Goal: Information Seeking & Learning: Learn about a topic

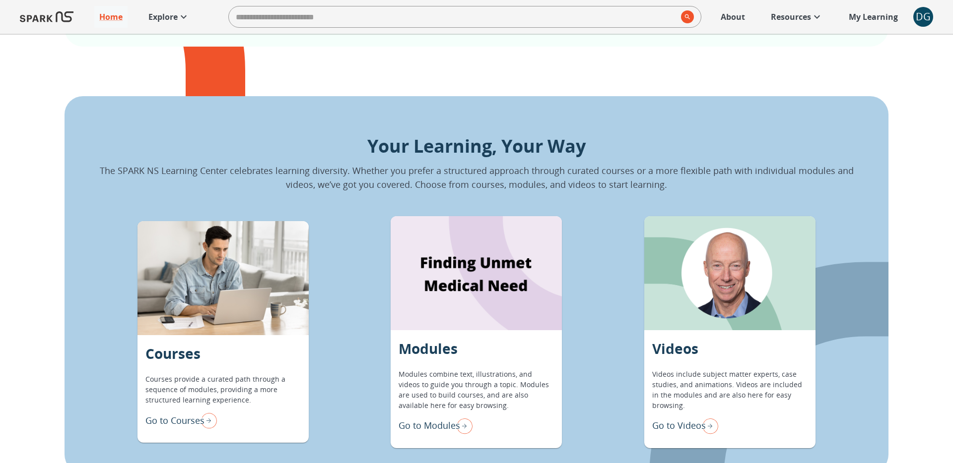
scroll to position [796, 0]
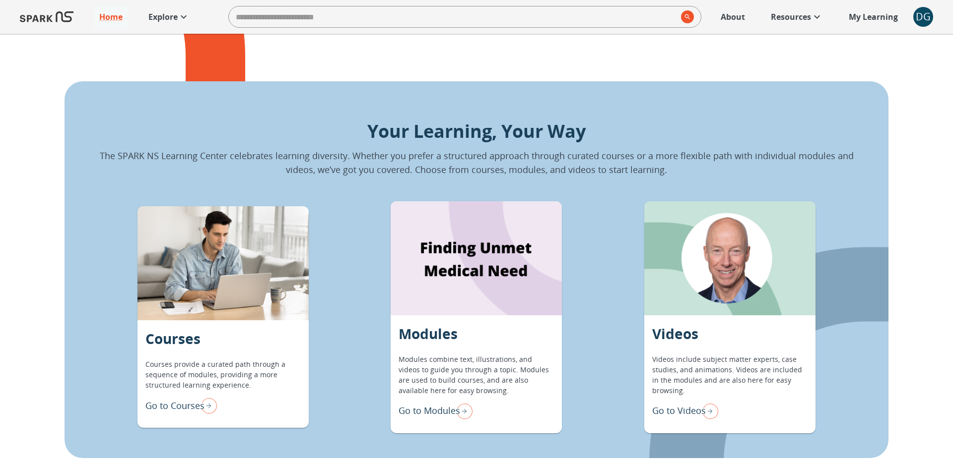
click at [445, 417] on p "Go to Modules" at bounding box center [429, 410] width 62 height 13
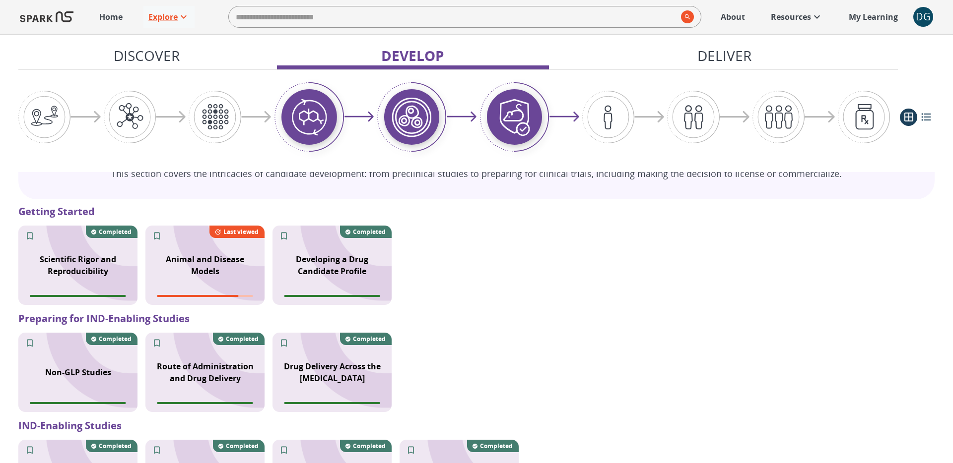
scroll to position [671, 0]
click at [243, 268] on p "Animal and Disease Models" at bounding box center [204, 266] width 107 height 24
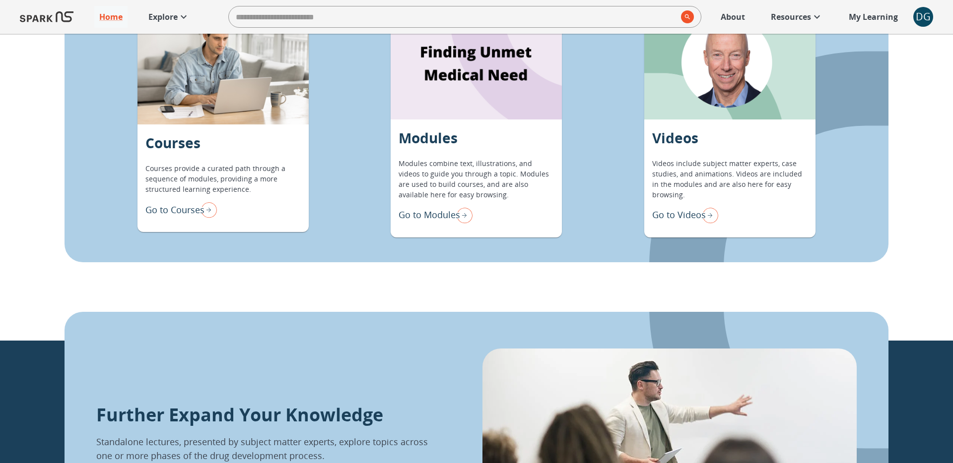
scroll to position [1251, 0]
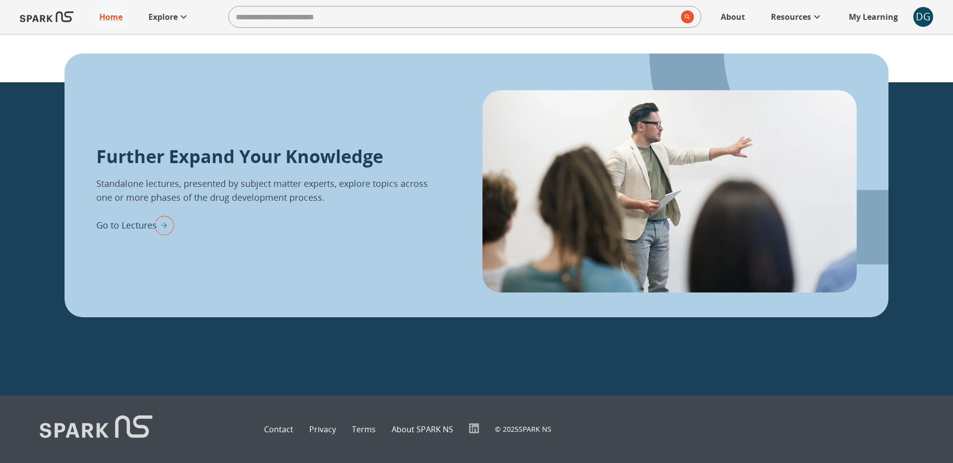
click at [139, 225] on p "Go to Lectures" at bounding box center [126, 225] width 61 height 13
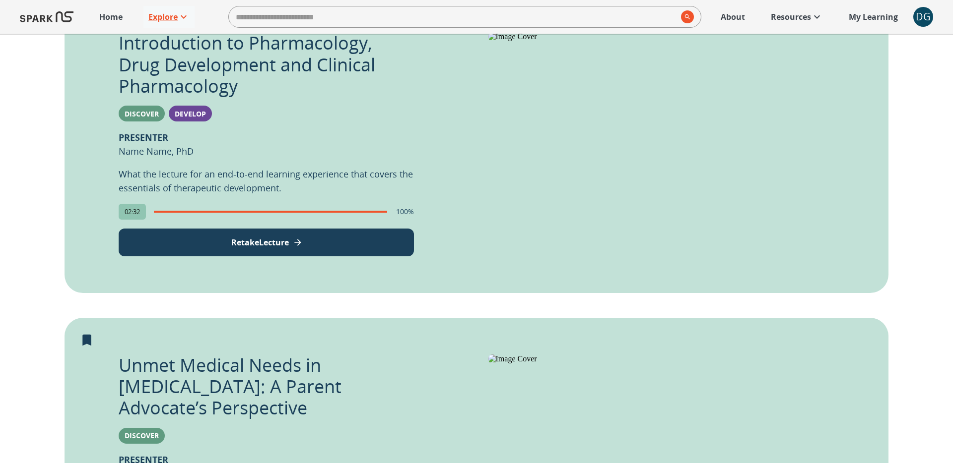
scroll to position [238, 0]
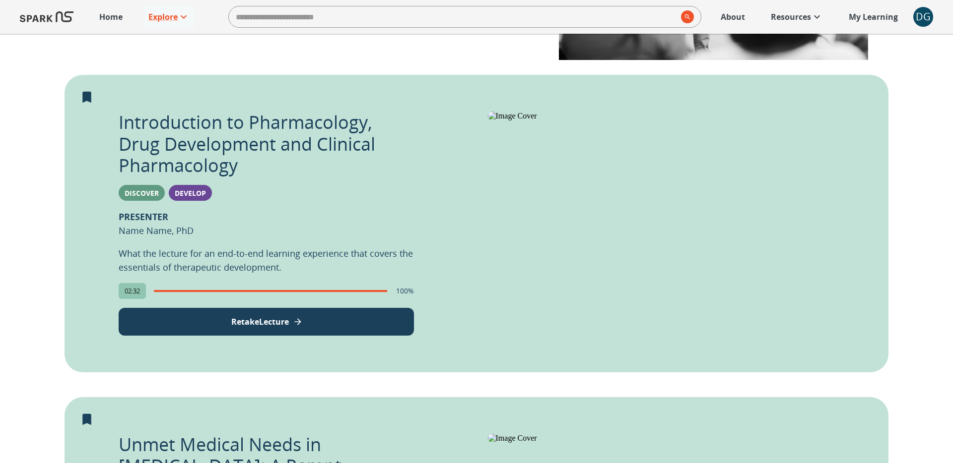
click at [564, 121] on img at bounding box center [672, 116] width 369 height 9
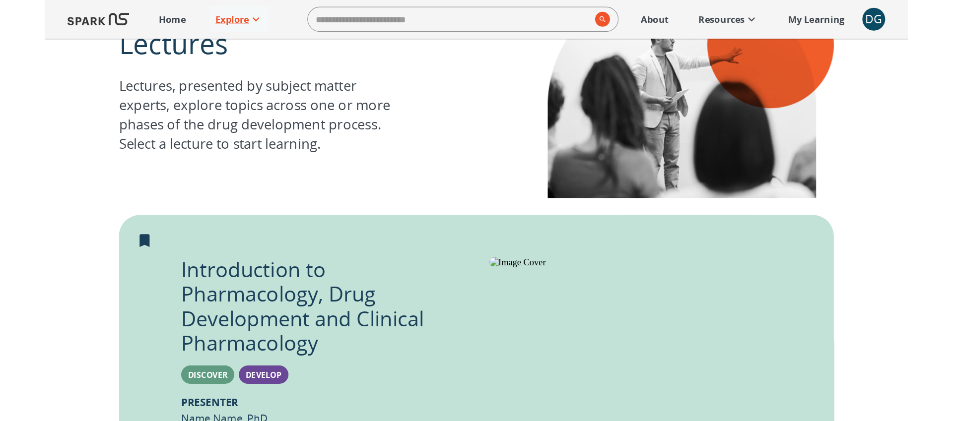
scroll to position [0, 0]
